Goal: Find specific page/section: Locate a particular part of the current website

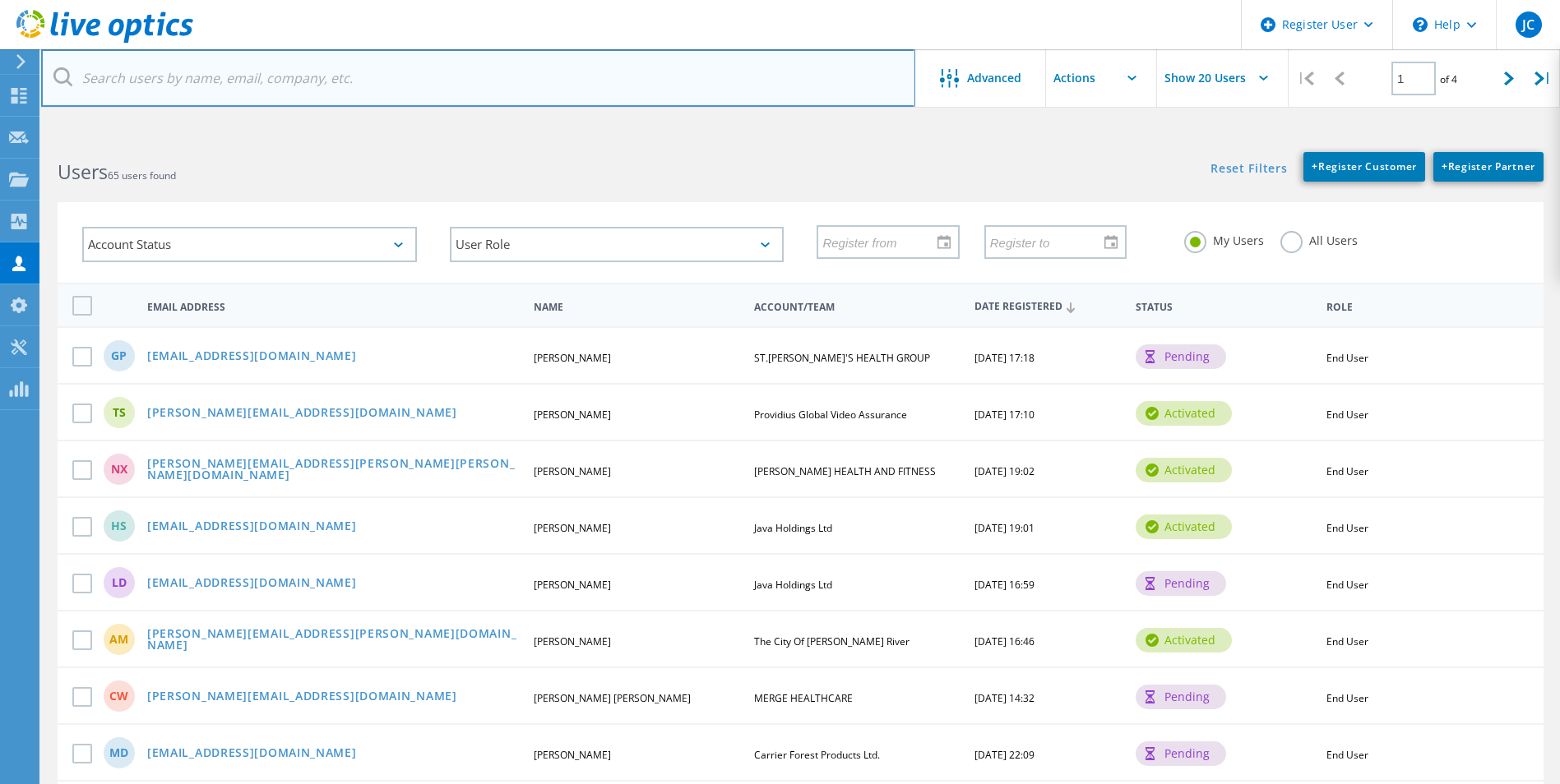
click at [319, 83] on input "text" at bounding box center [478, 77] width 874 height 58
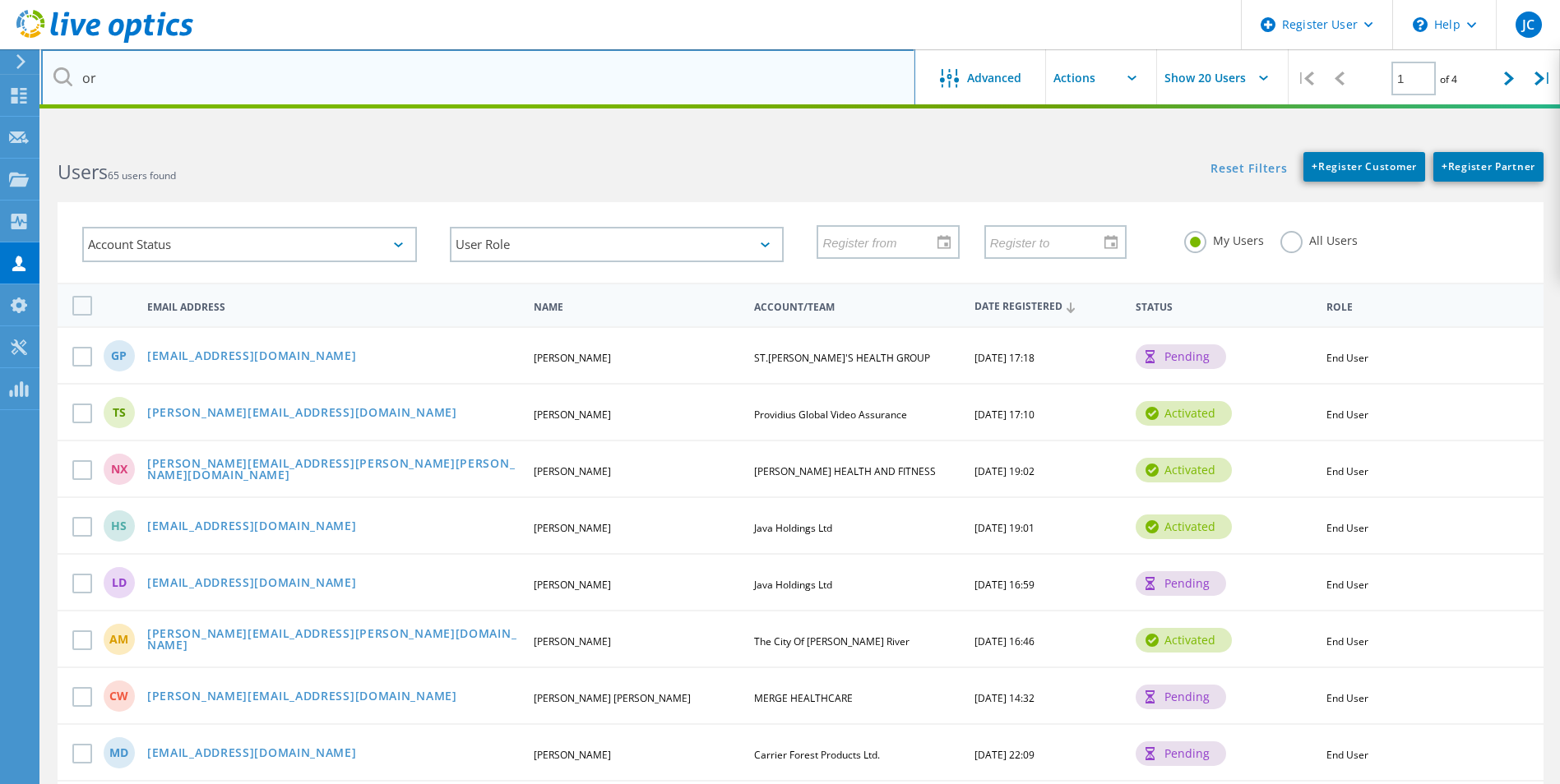
type input "o"
type input "p"
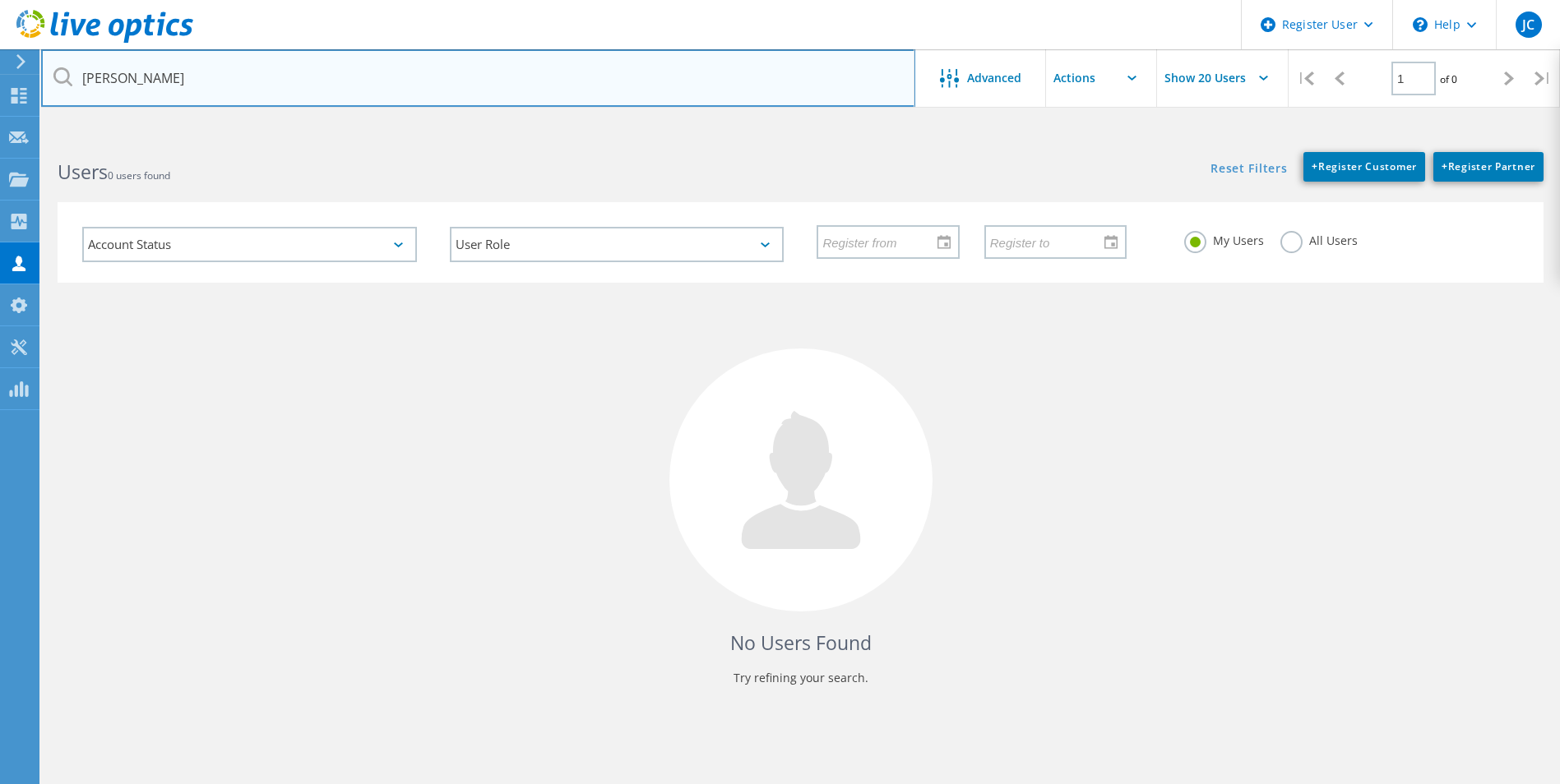
click at [319, 83] on input "[PERSON_NAME]" at bounding box center [478, 77] width 874 height 58
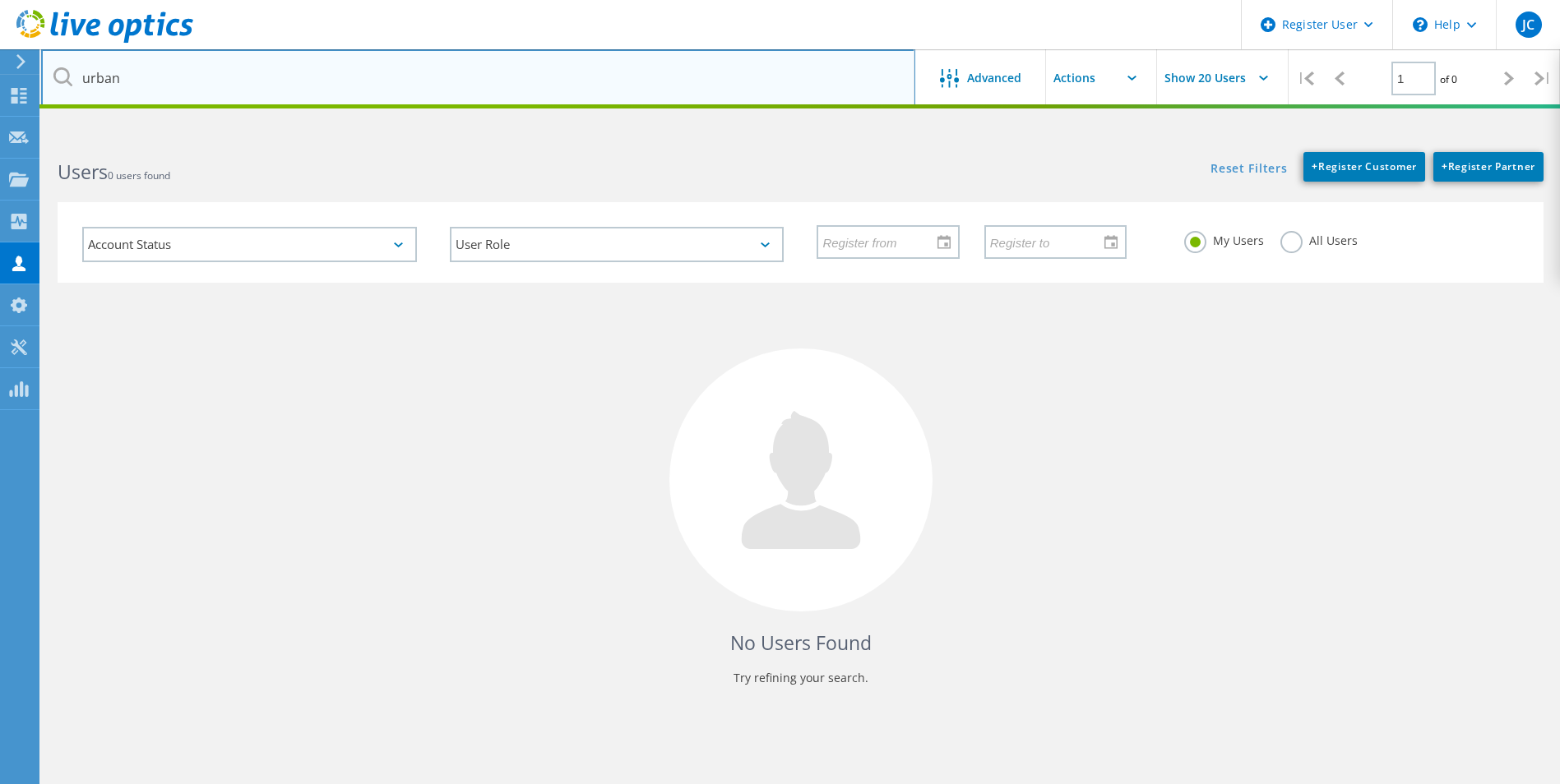
click at [319, 83] on input "urban" at bounding box center [478, 77] width 874 height 58
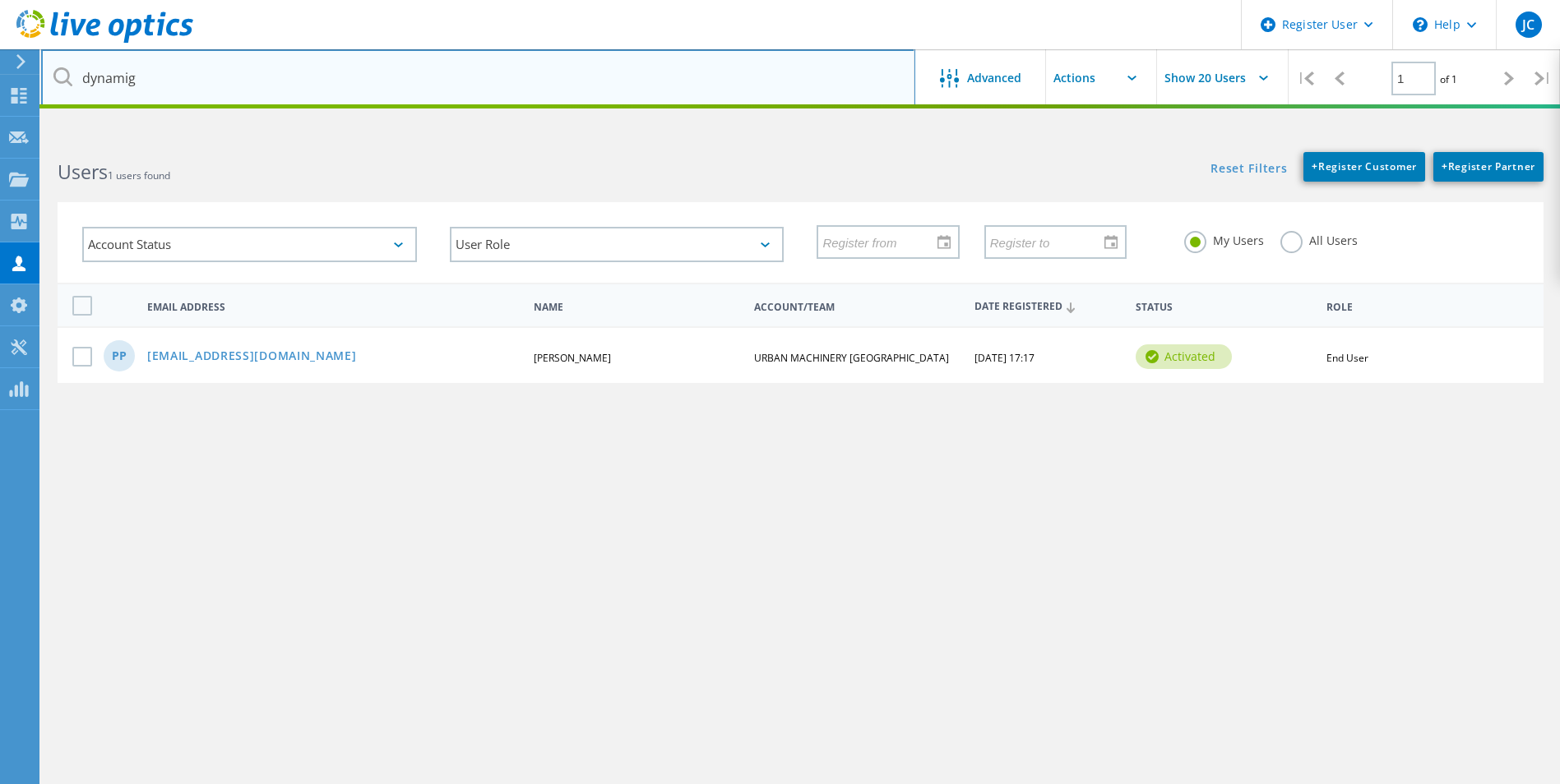
type input "dynamig"
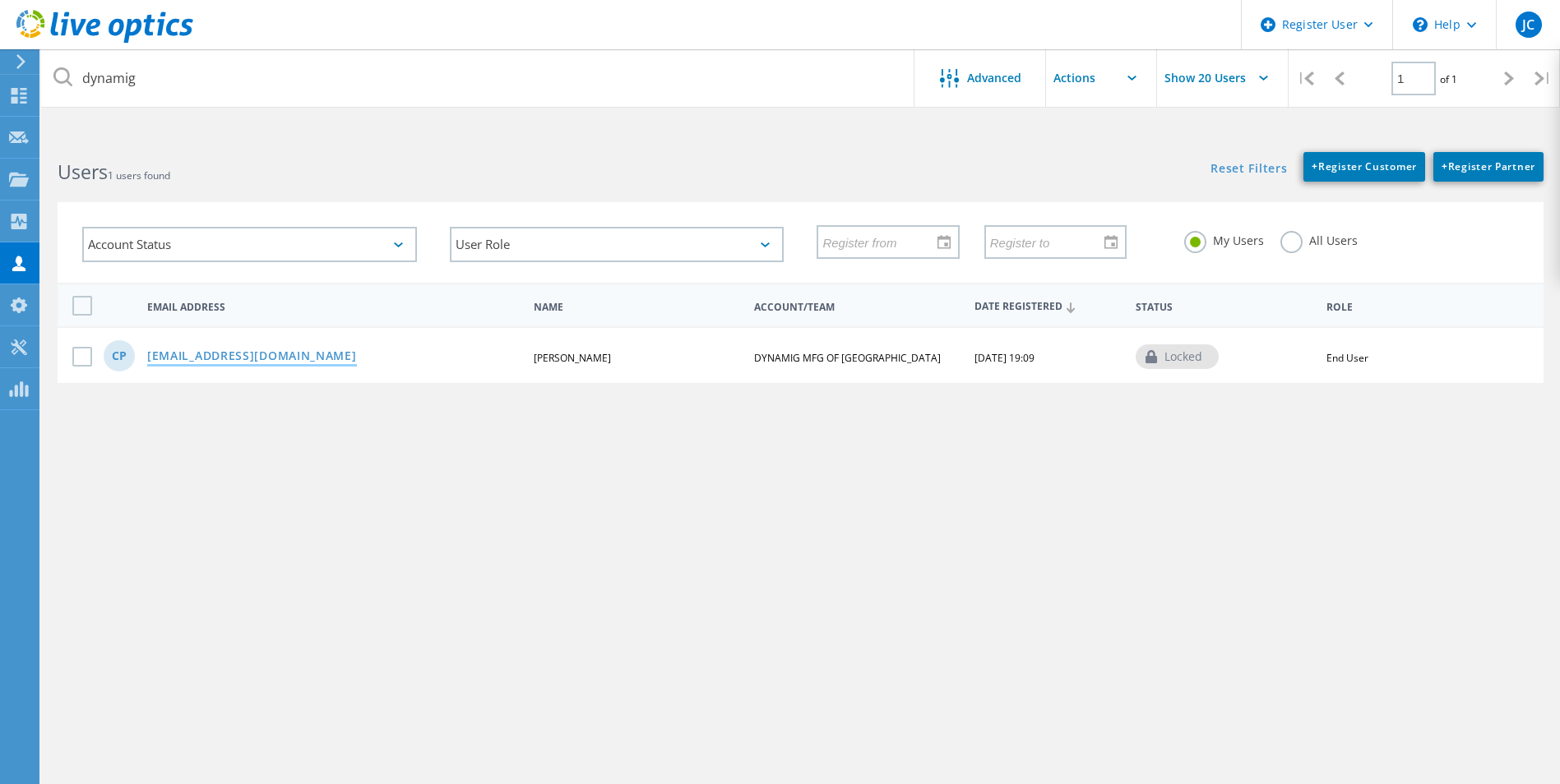
click at [217, 363] on link "[EMAIL_ADDRESS][DOMAIN_NAME]" at bounding box center [252, 357] width 210 height 14
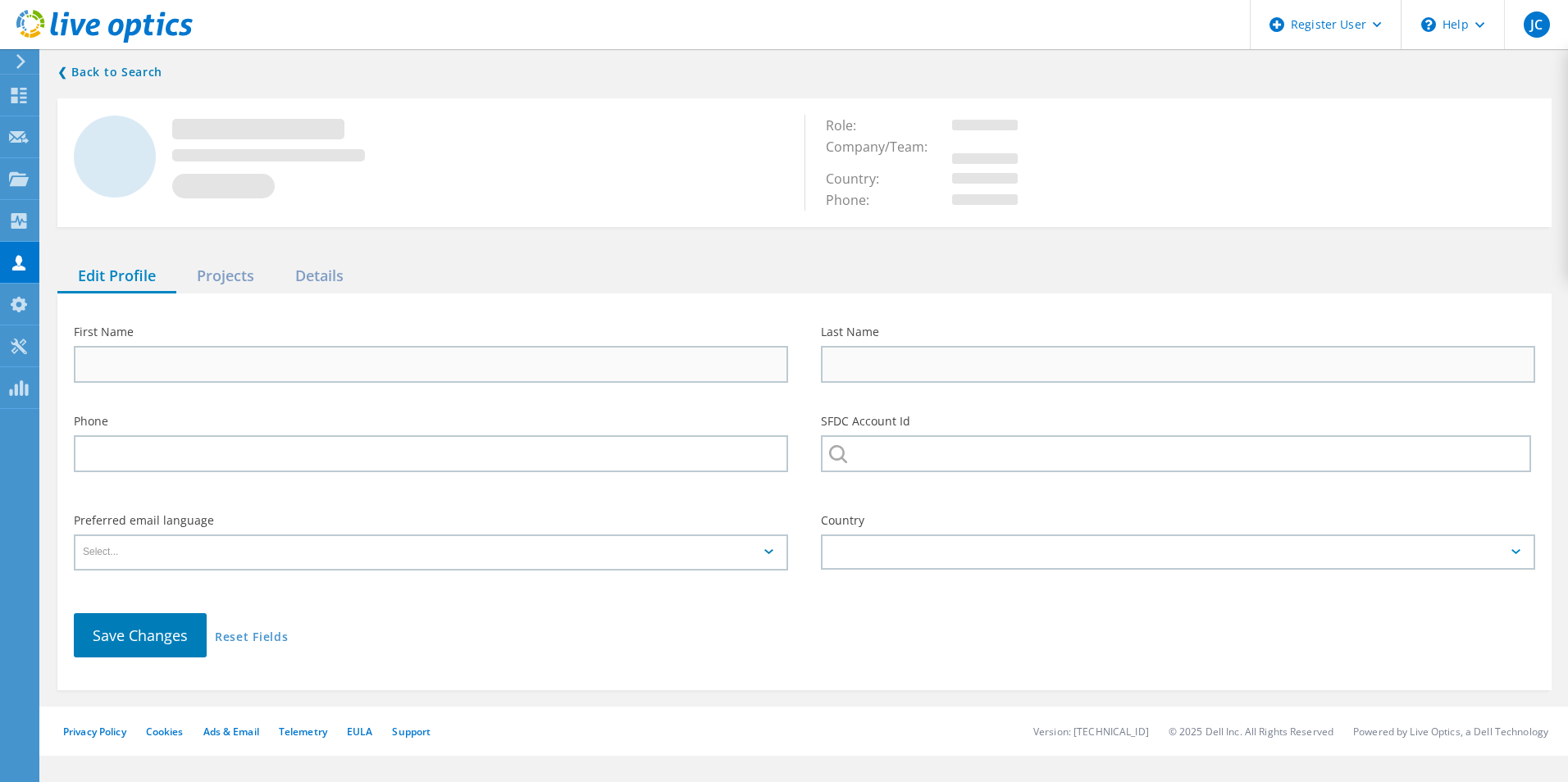
type input "[PERSON_NAME]"
type input "Pottier"
type input "DYNAMIG MFG OF [GEOGRAPHIC_DATA]"
type input "English"
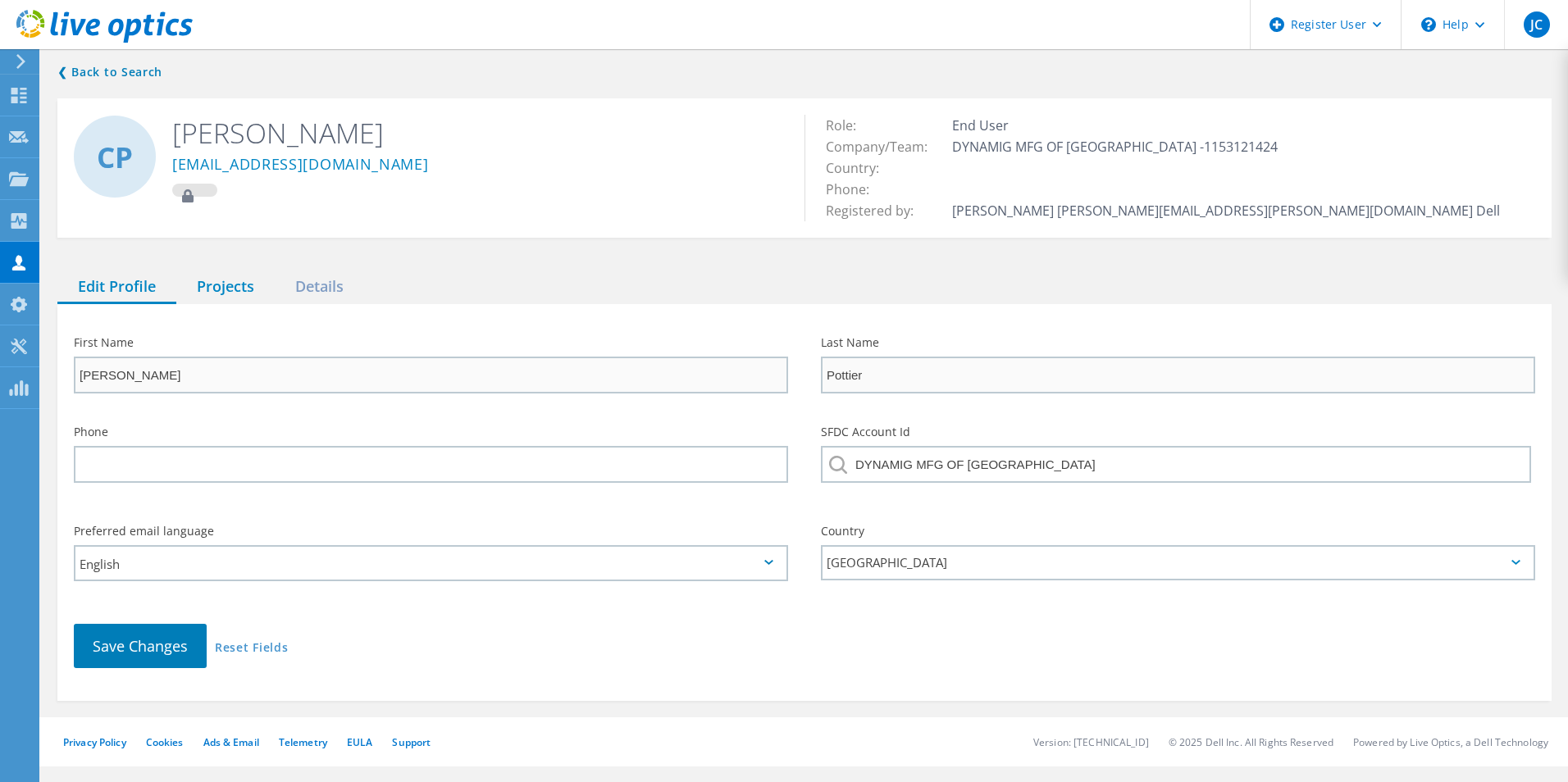
click at [223, 300] on div "Projects" at bounding box center [225, 287] width 98 height 34
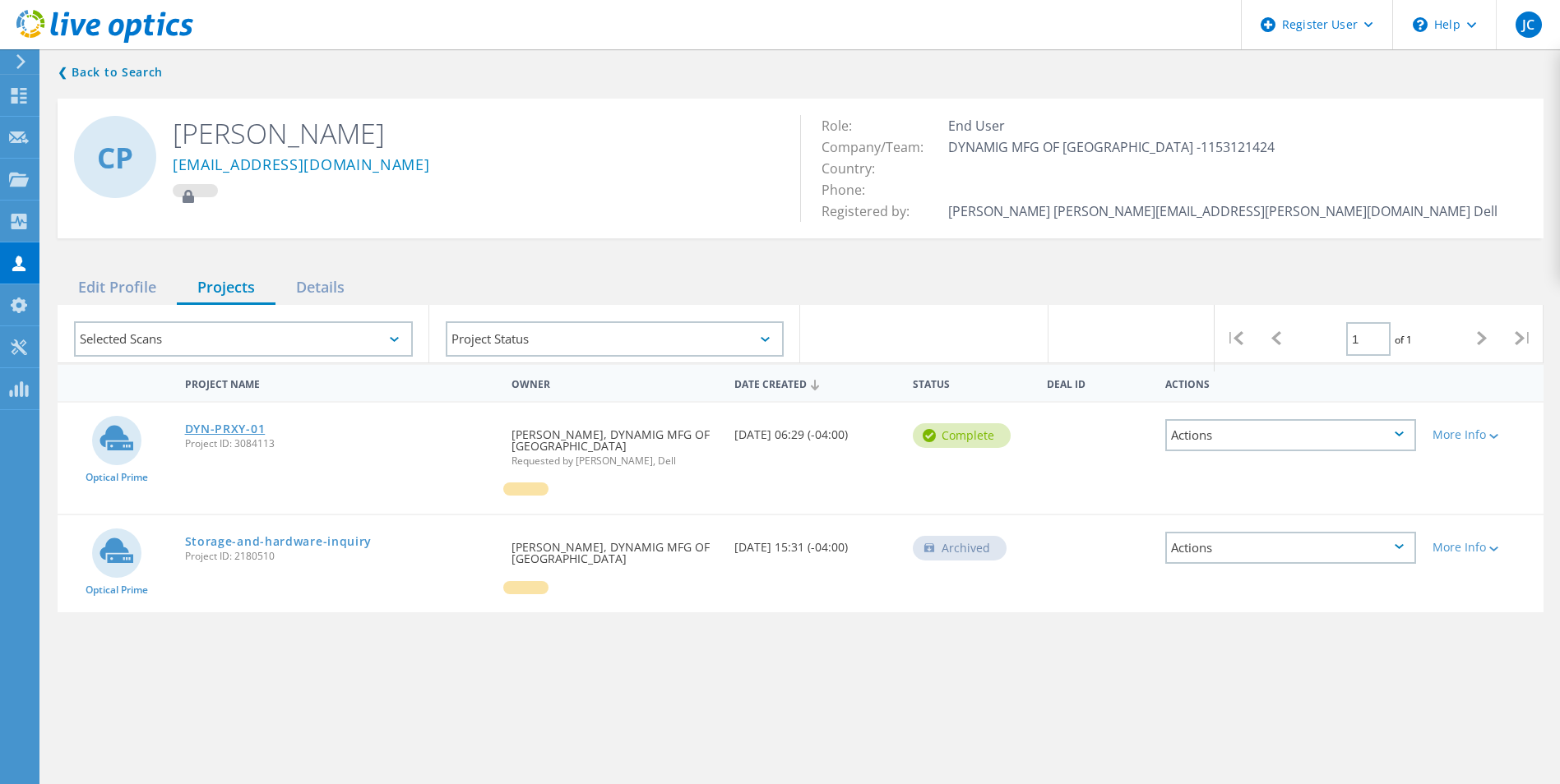
click at [239, 425] on link "DYN-PRXY-01" at bounding box center [225, 428] width 81 height 12
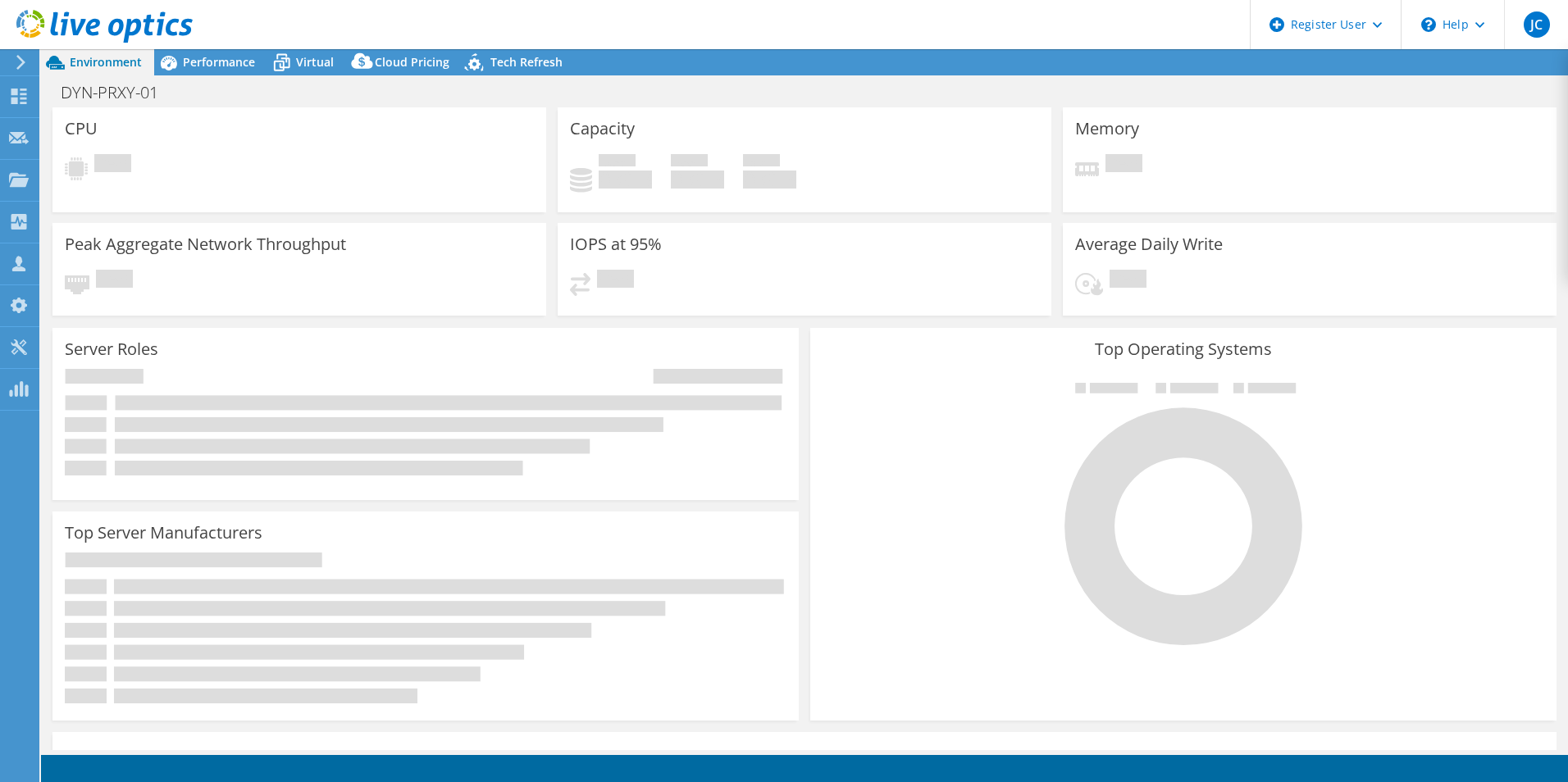
select select "USD"
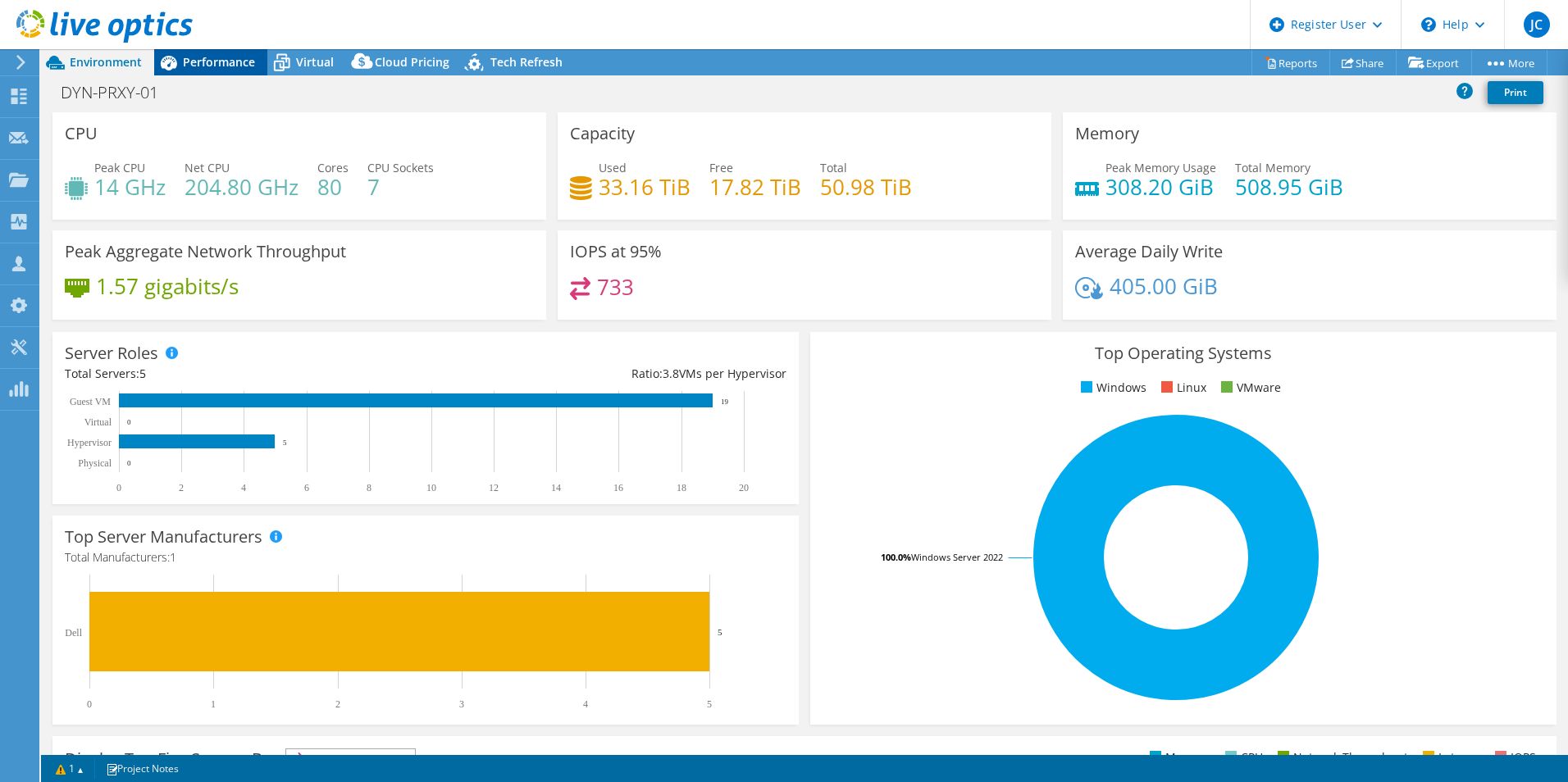
click at [223, 64] on span "Performance" at bounding box center [218, 62] width 72 height 16
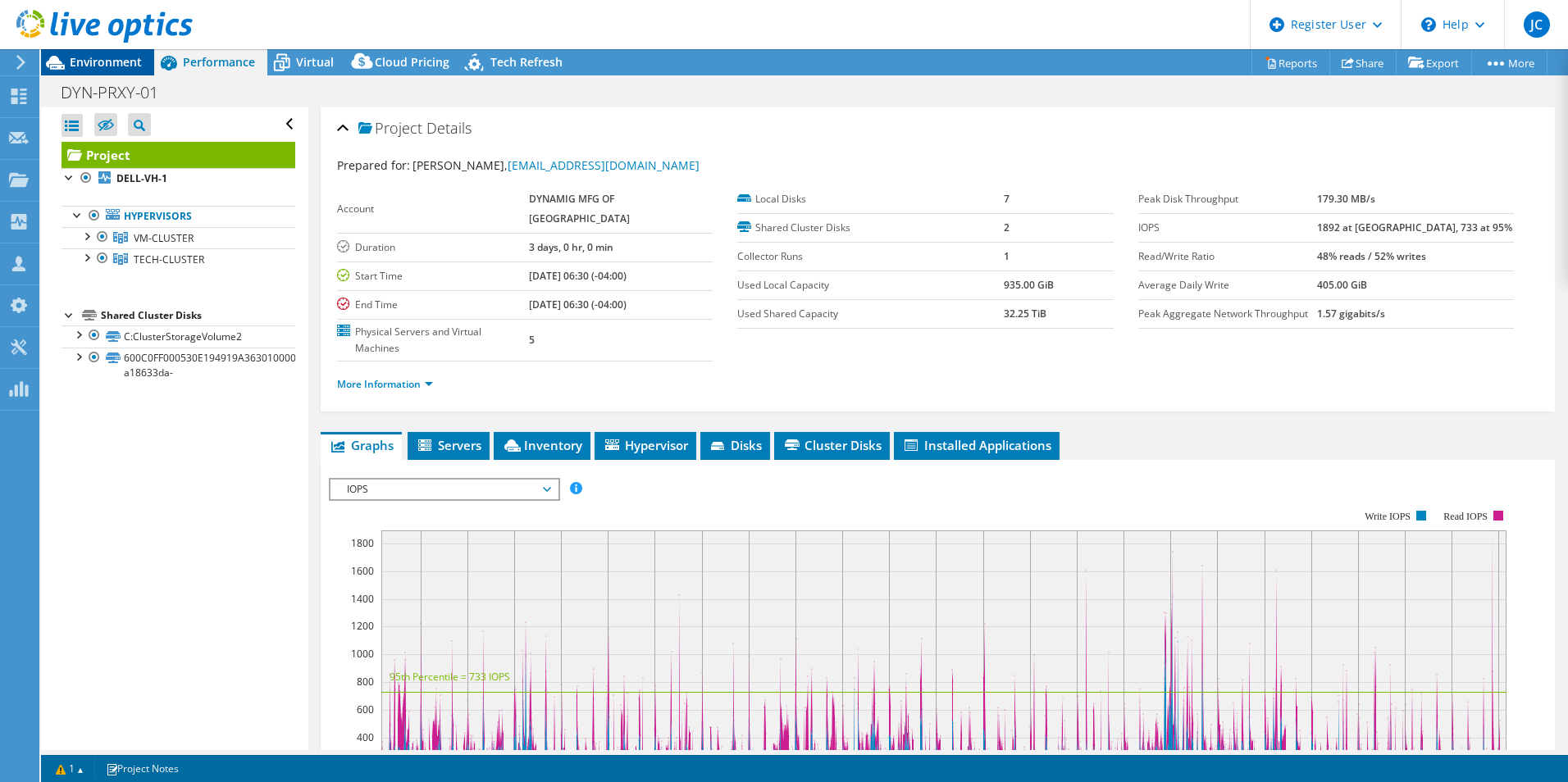
click at [140, 63] on span "Environment" at bounding box center [106, 62] width 72 height 16
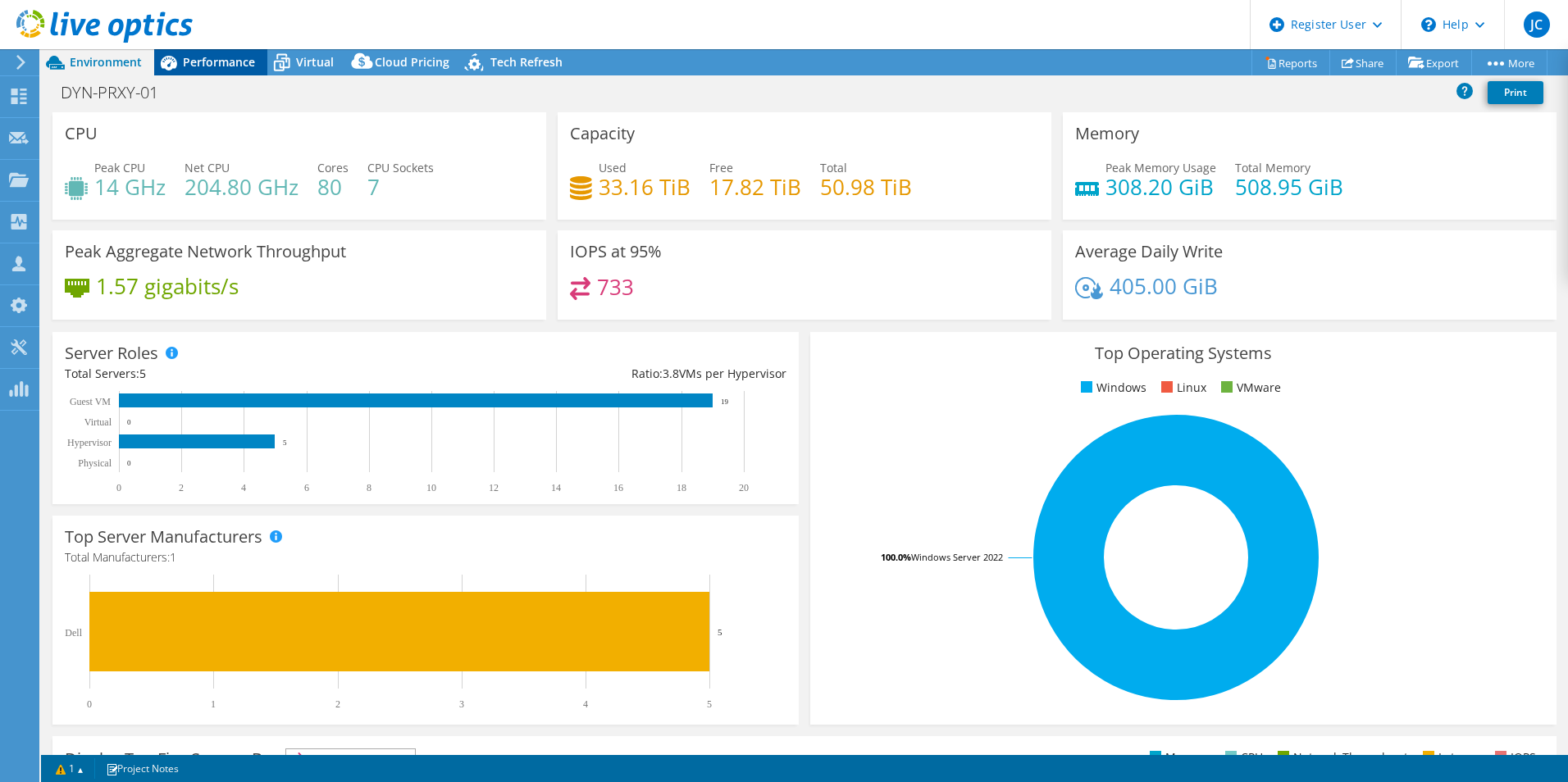
click at [196, 59] on span "Performance" at bounding box center [218, 62] width 72 height 16
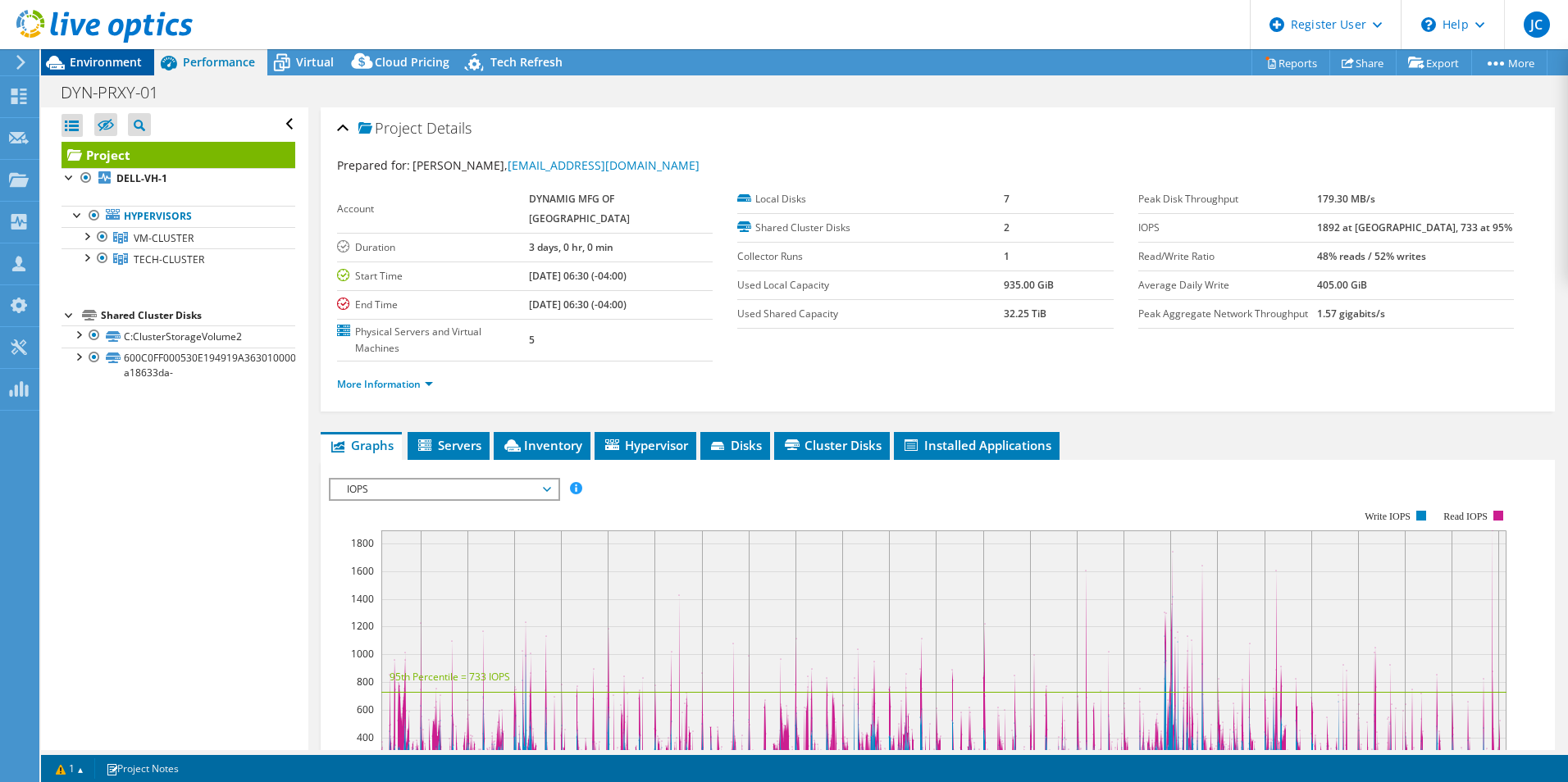
click at [129, 68] on span "Environment" at bounding box center [106, 62] width 72 height 16
